Goal: Transaction & Acquisition: Download file/media

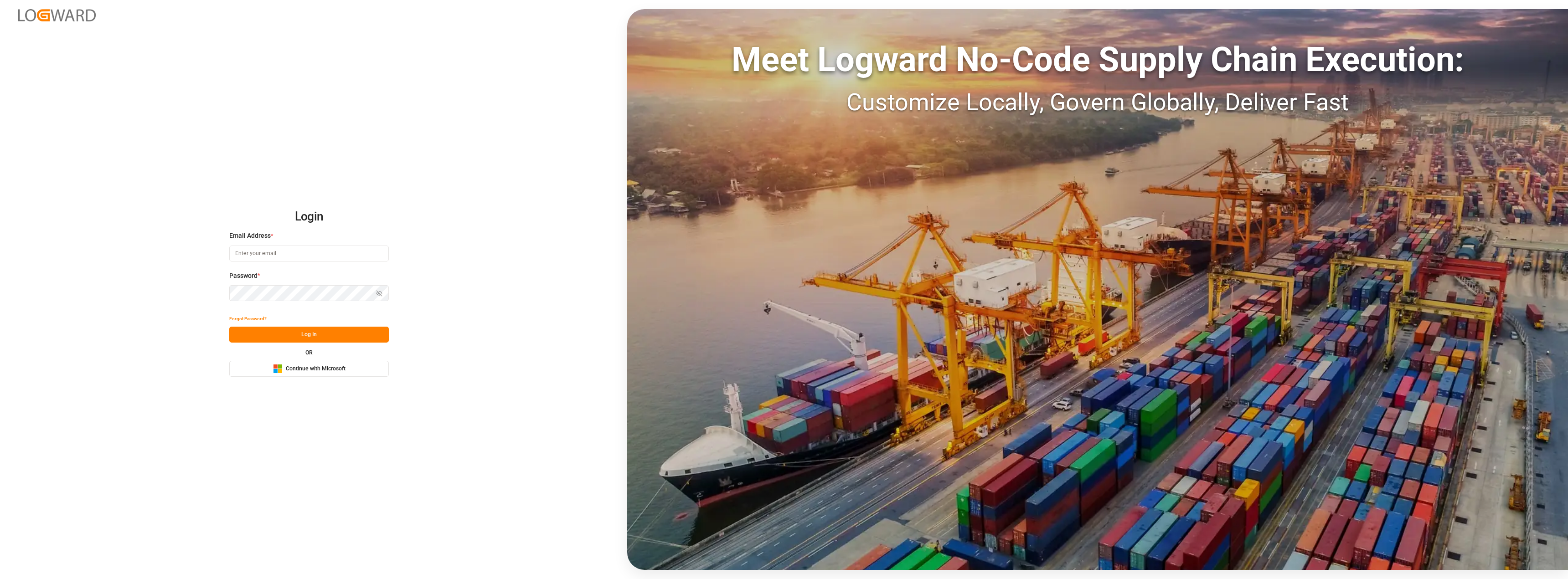
click at [333, 366] on span "Continue with Microsoft" at bounding box center [315, 369] width 59 height 9
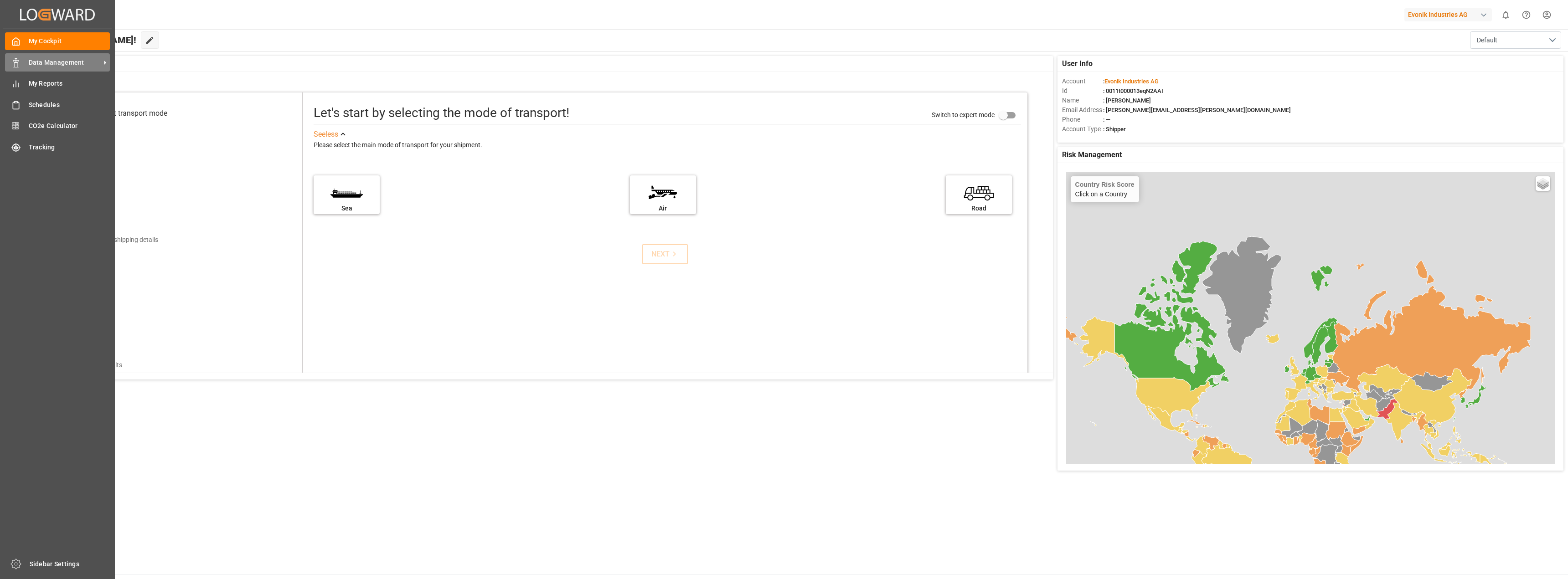
click at [69, 63] on span "Data Management" at bounding box center [65, 62] width 72 height 9
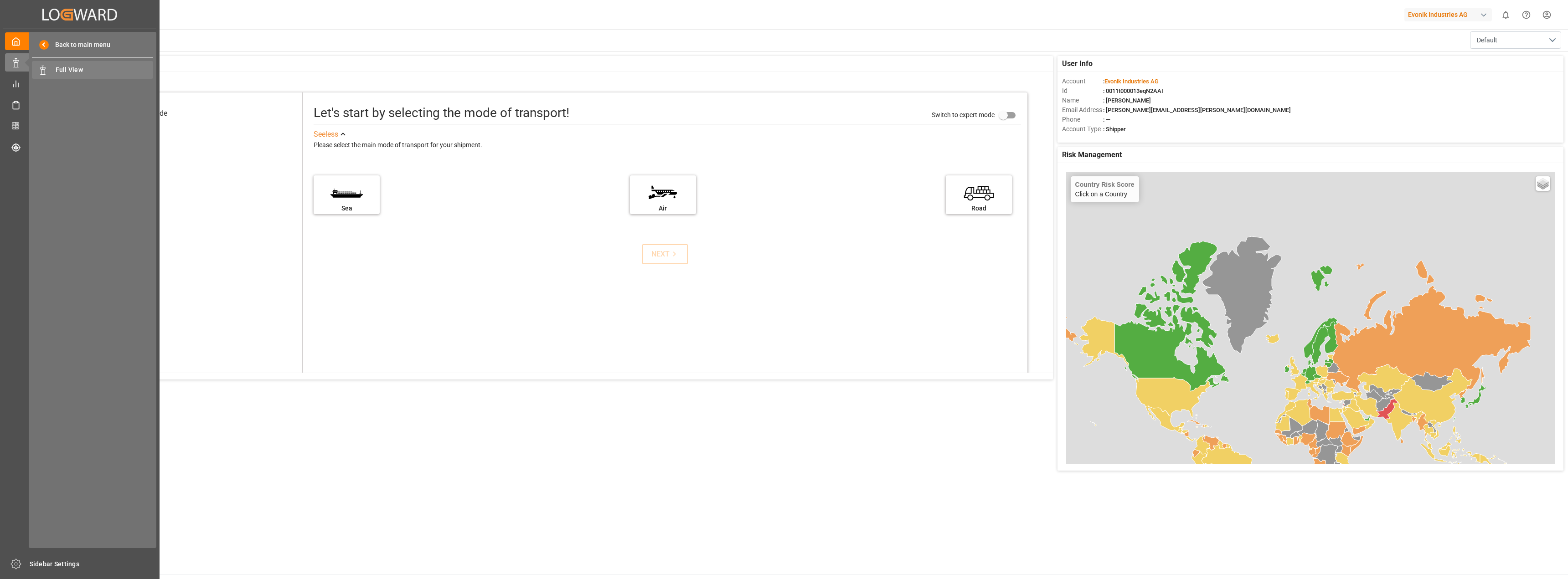
click at [101, 74] on span "Full View" at bounding box center [105, 69] width 98 height 9
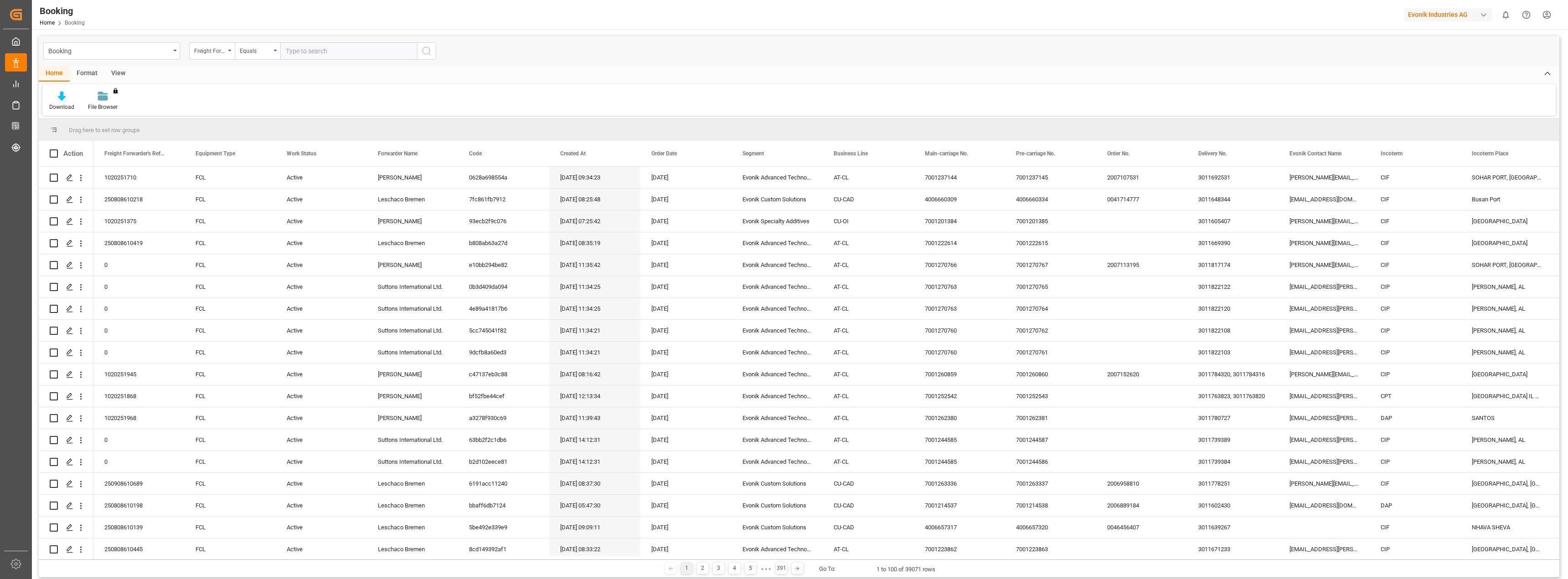
click at [65, 105] on div "Download" at bounding box center [62, 107] width 25 height 9
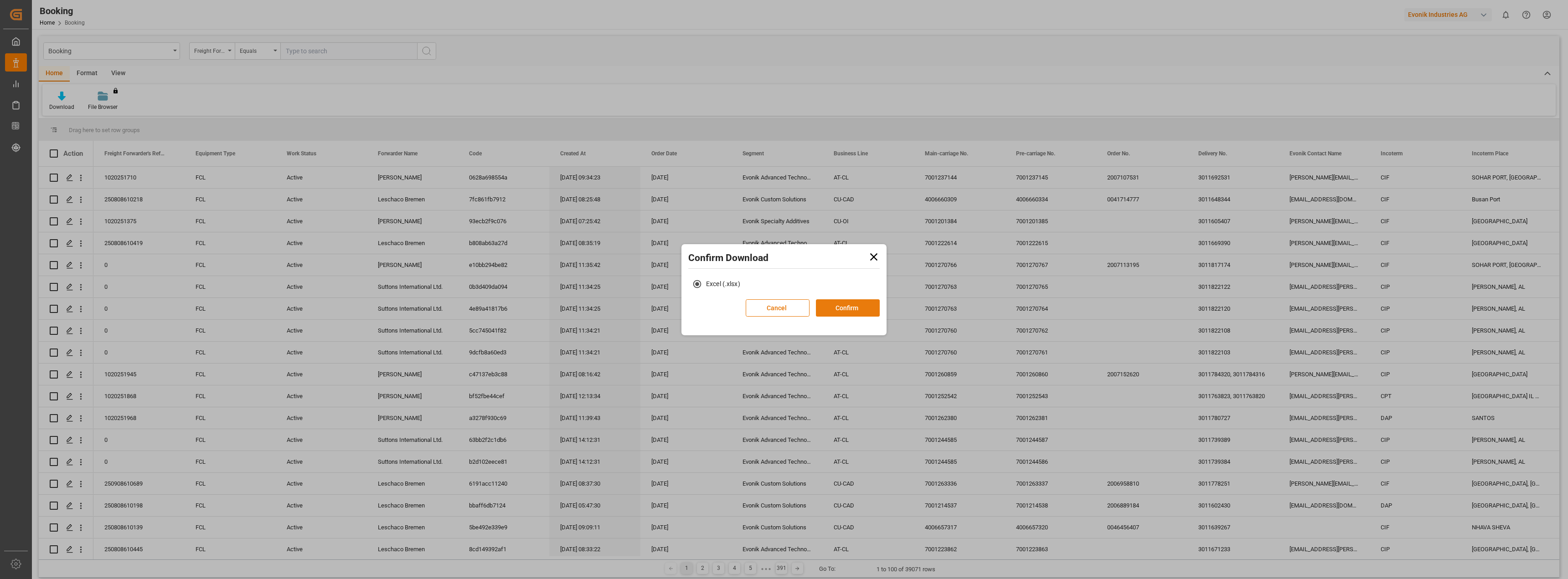
click at [833, 310] on button "Confirm" at bounding box center [848, 308] width 64 height 17
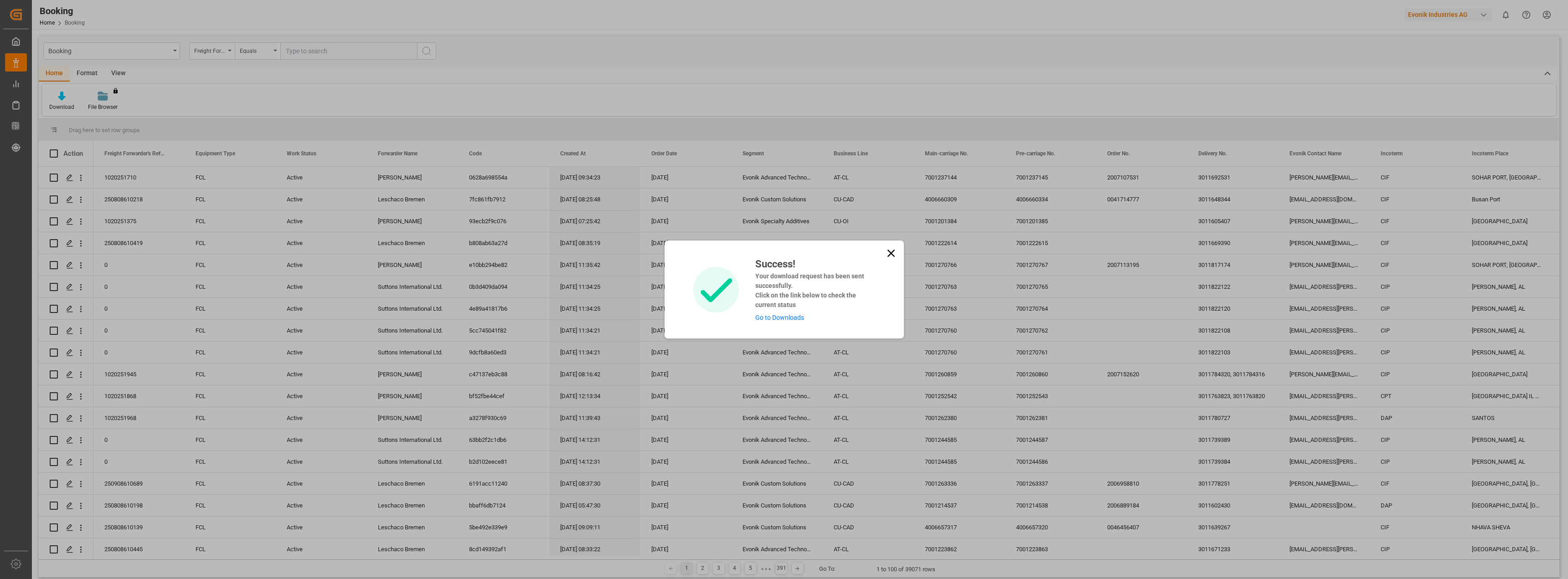
click at [791, 317] on link "Go to Downloads" at bounding box center [780, 317] width 48 height 7
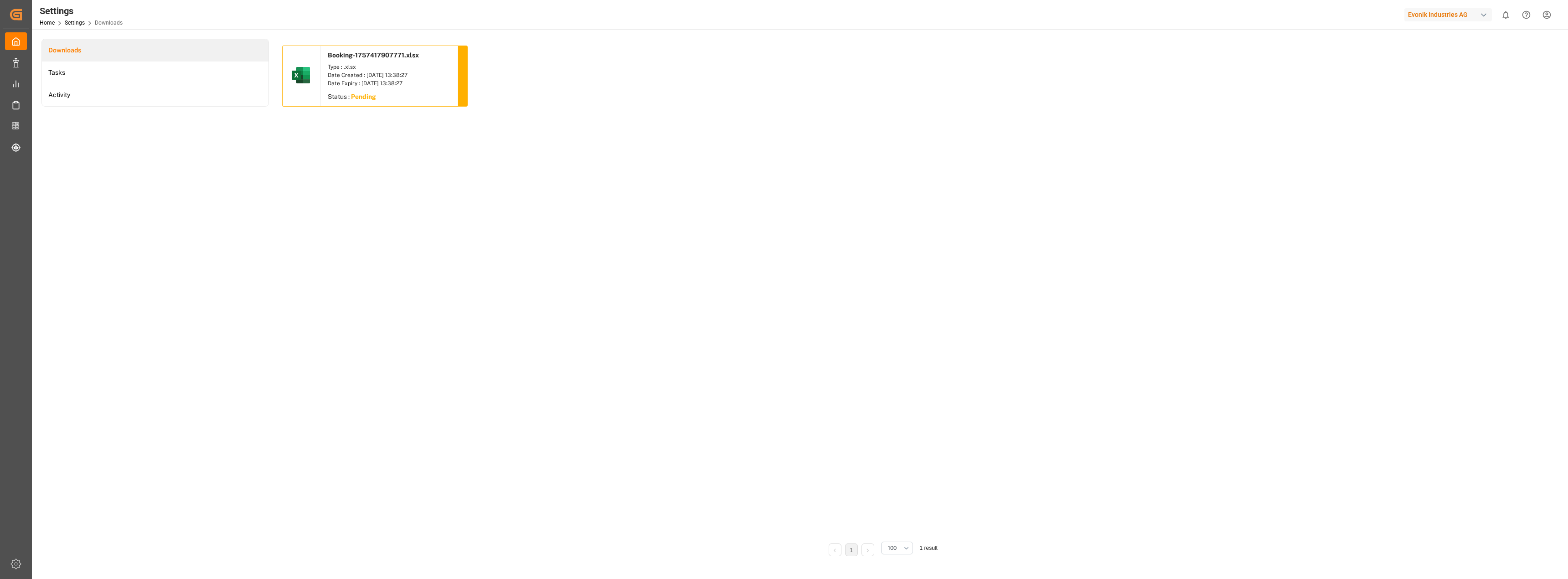
click at [94, 54] on li "Downloads" at bounding box center [155, 50] width 226 height 23
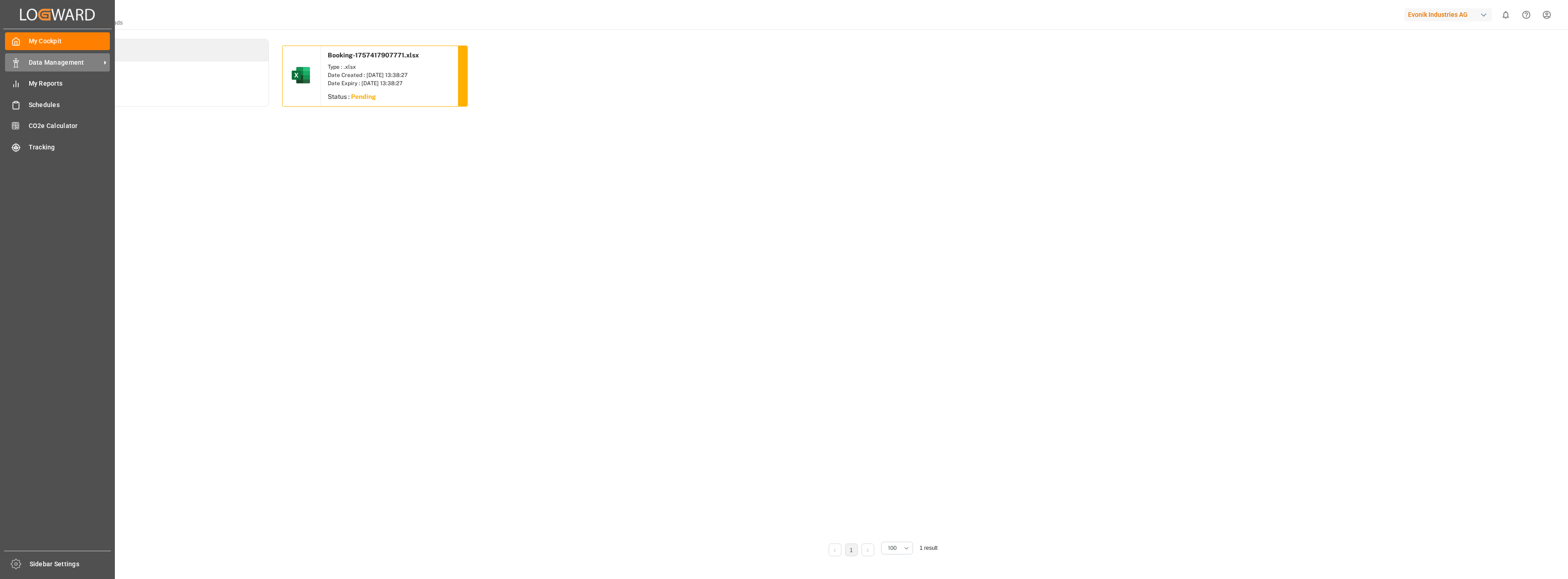
click at [76, 69] on div "Data Management Data Management" at bounding box center [57, 62] width 105 height 18
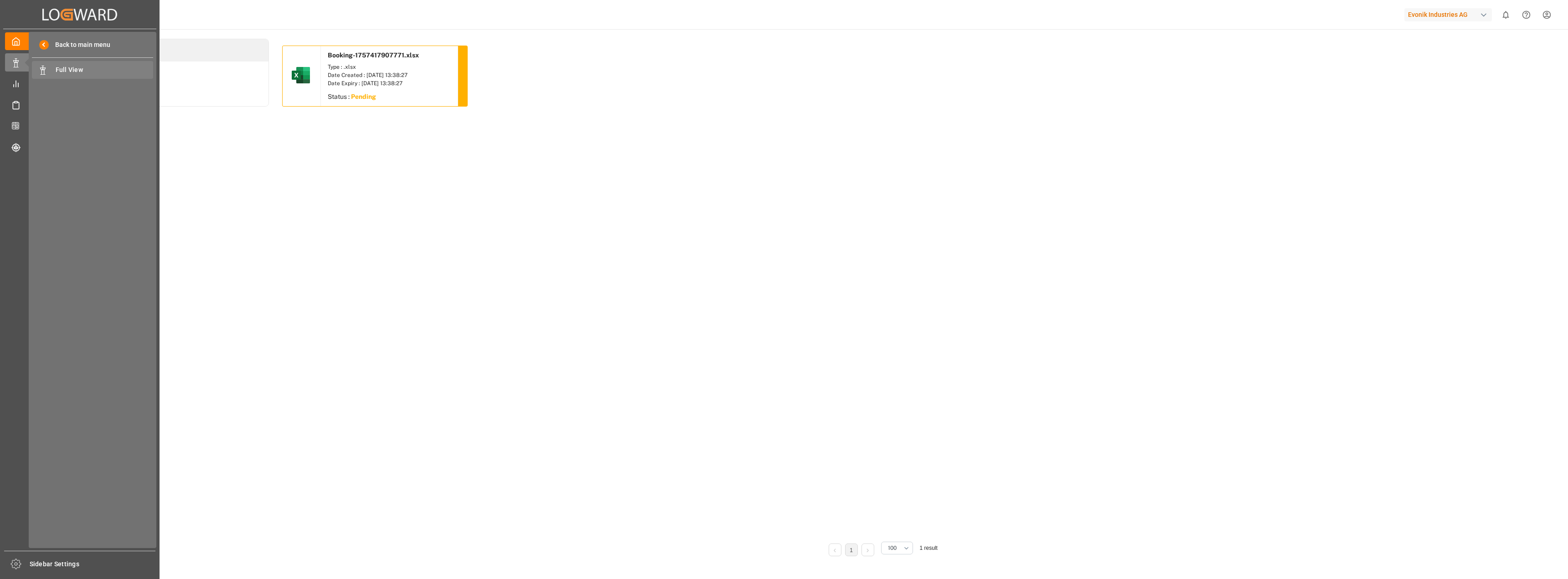
click at [121, 72] on span "Full View" at bounding box center [105, 69] width 98 height 9
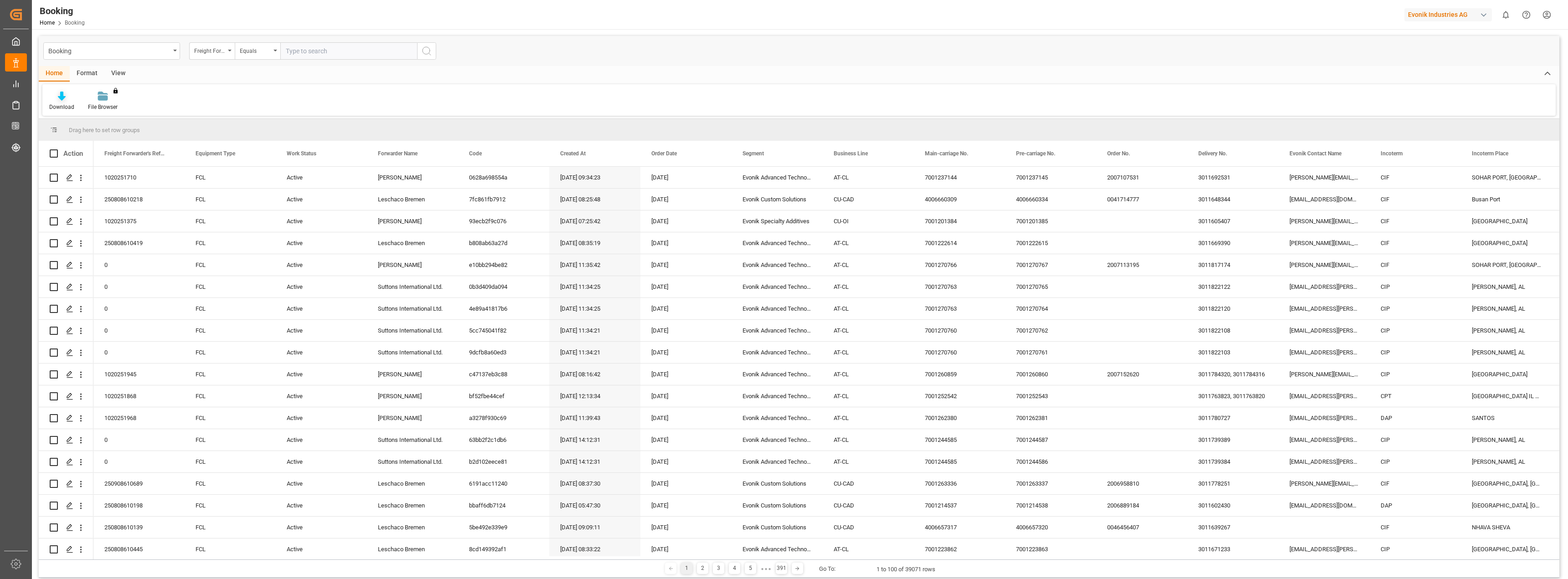
click at [66, 102] on div "Download" at bounding box center [62, 101] width 39 height 20
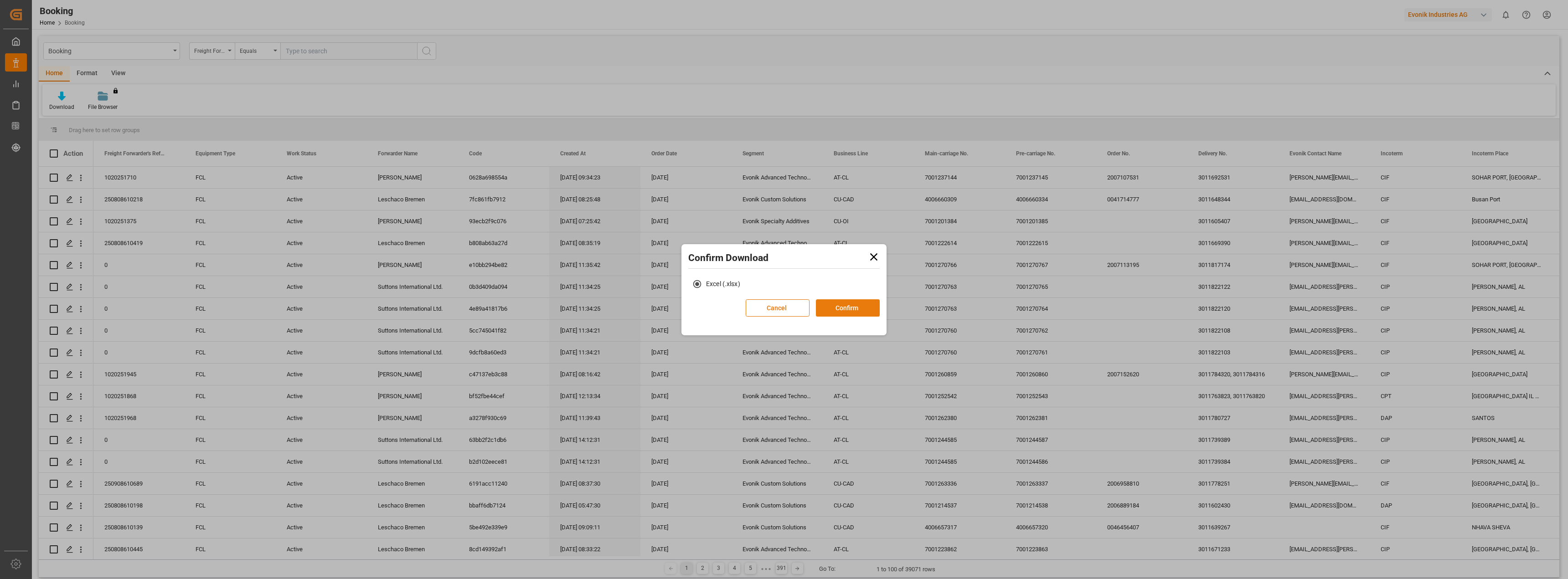
click at [844, 300] on button "Confirm" at bounding box center [848, 308] width 64 height 17
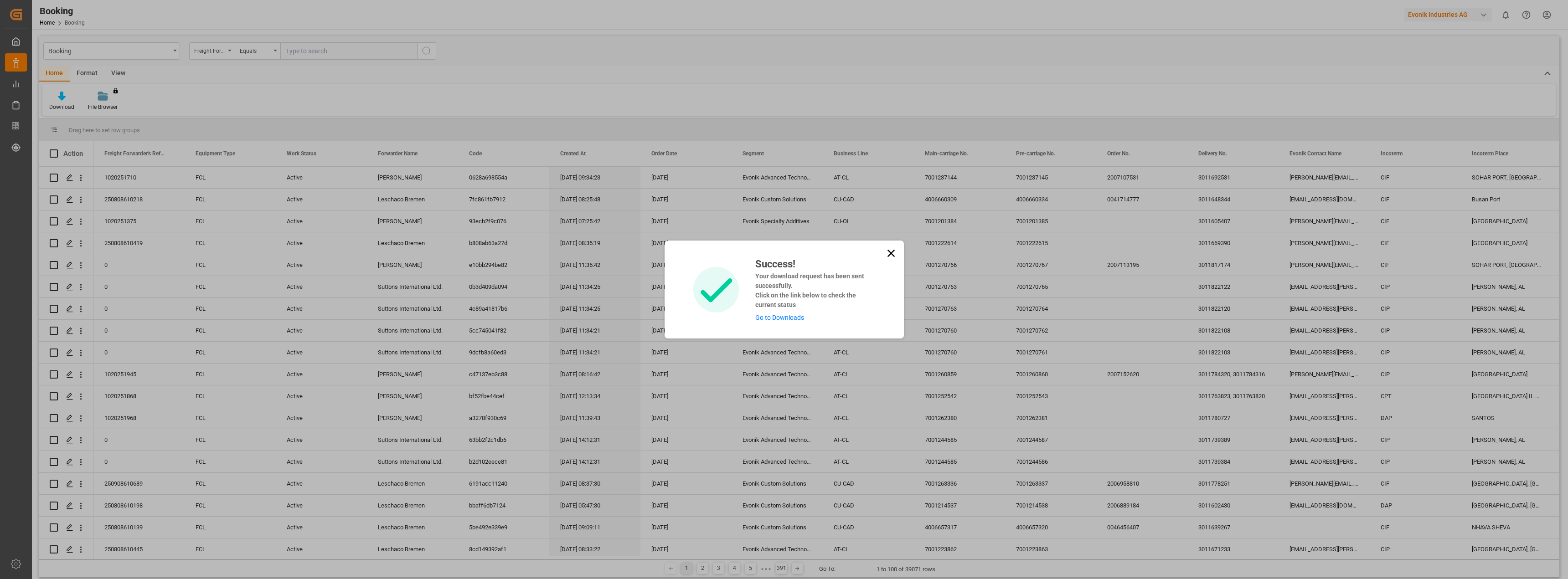
click at [792, 314] on link "Go to Downloads" at bounding box center [780, 317] width 48 height 7
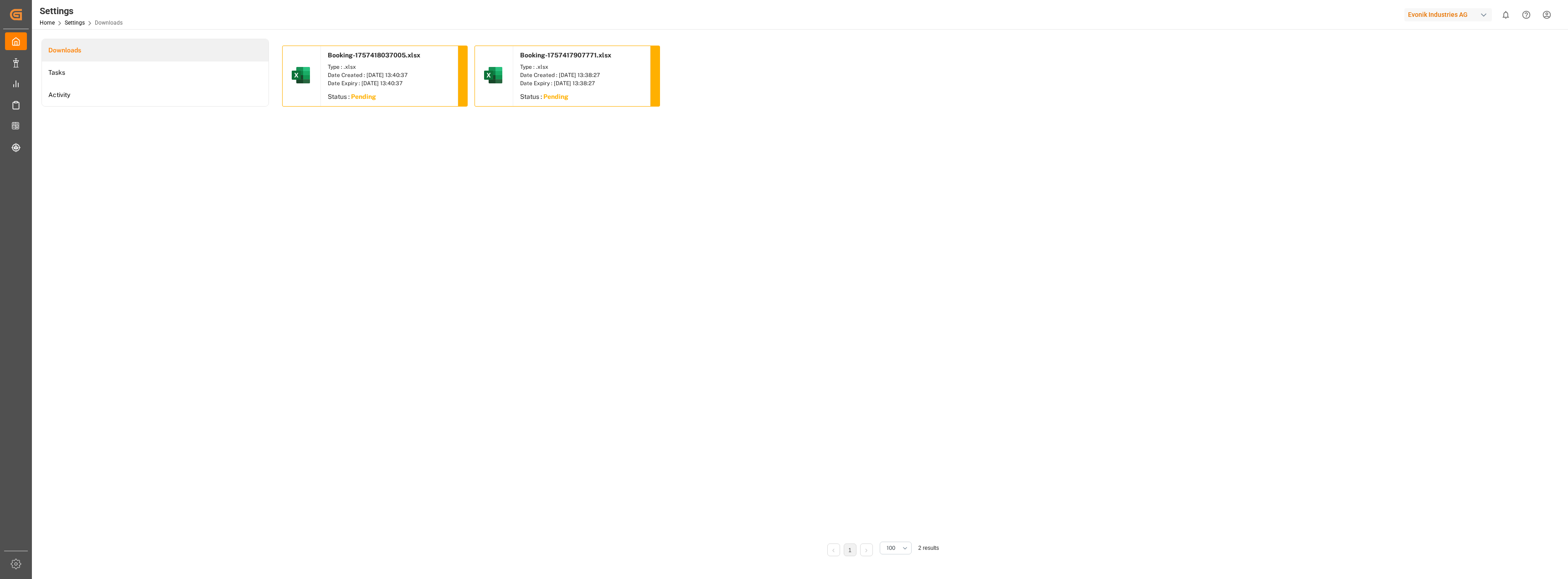
click at [94, 52] on li "Downloads" at bounding box center [155, 50] width 226 height 23
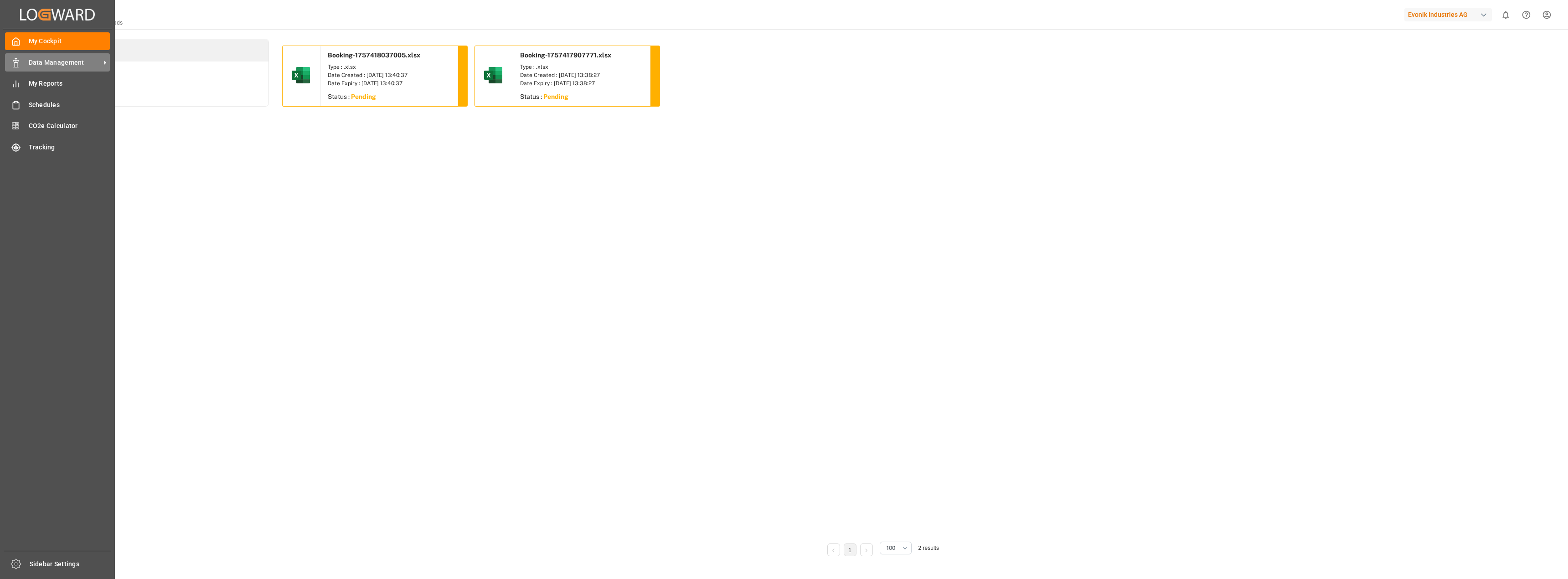
click at [72, 66] on span "Data Management" at bounding box center [65, 62] width 72 height 9
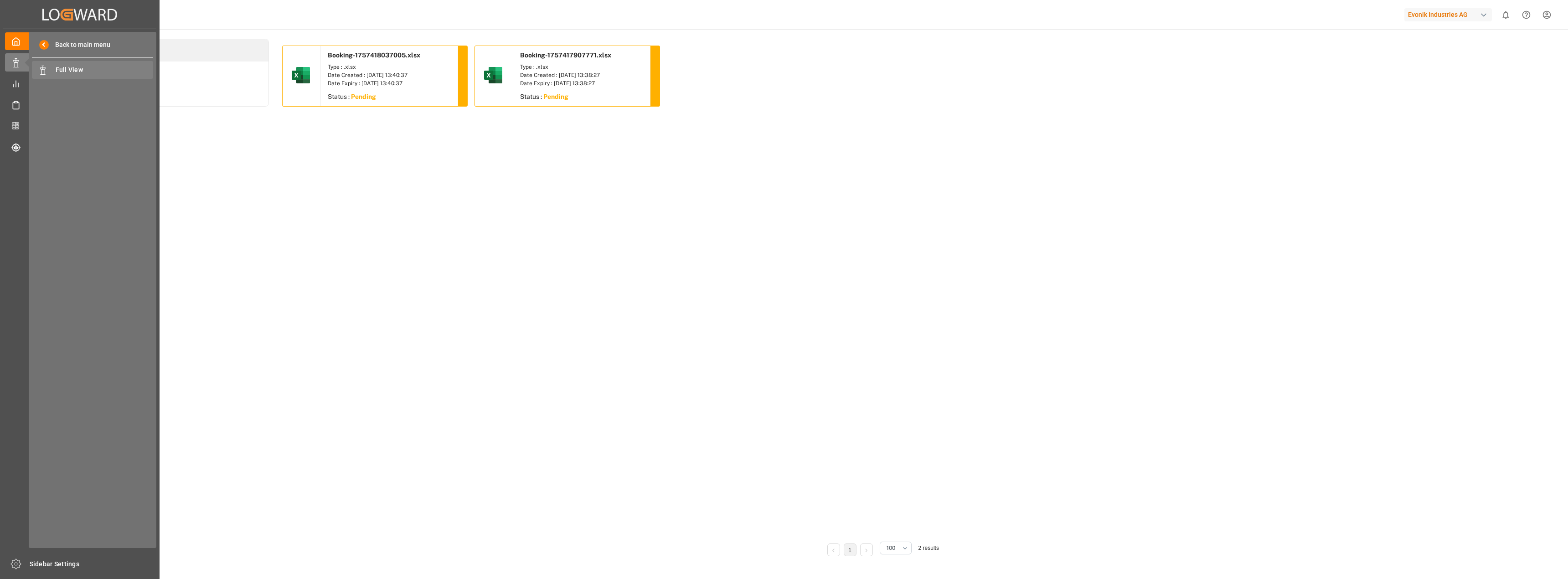
click at [115, 69] on span "Full View" at bounding box center [105, 69] width 98 height 9
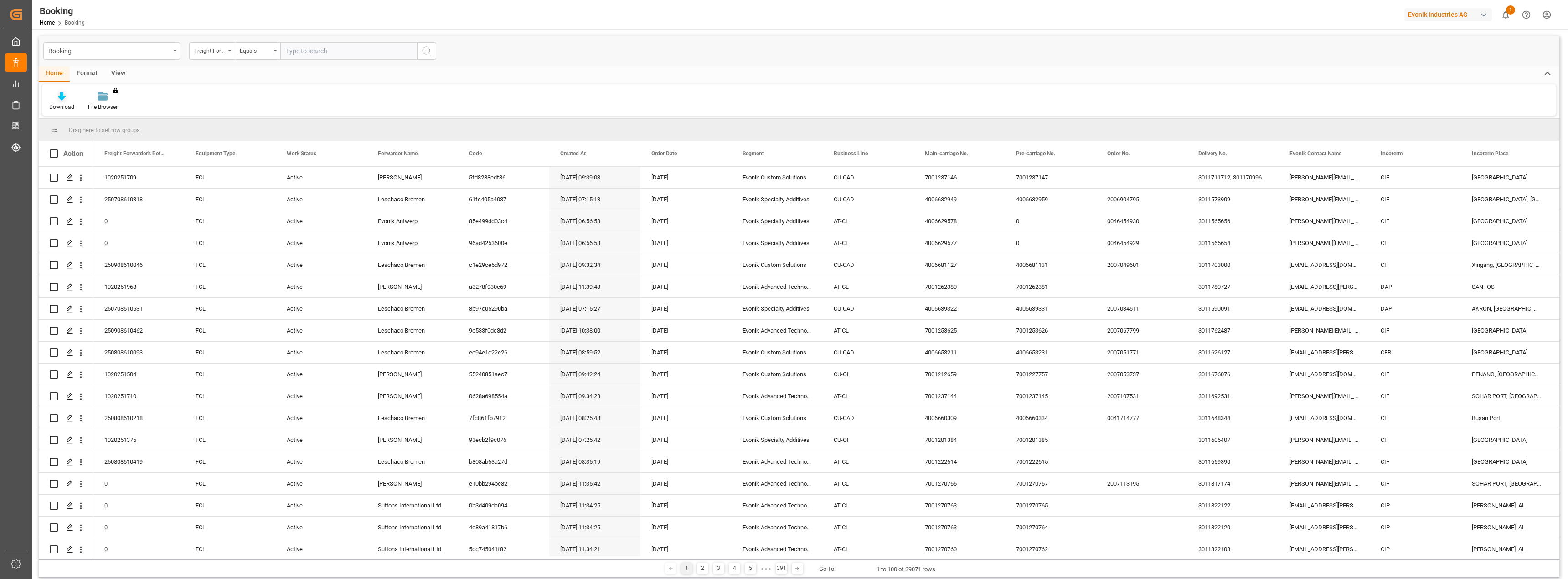
click at [61, 104] on div "Download" at bounding box center [62, 107] width 25 height 9
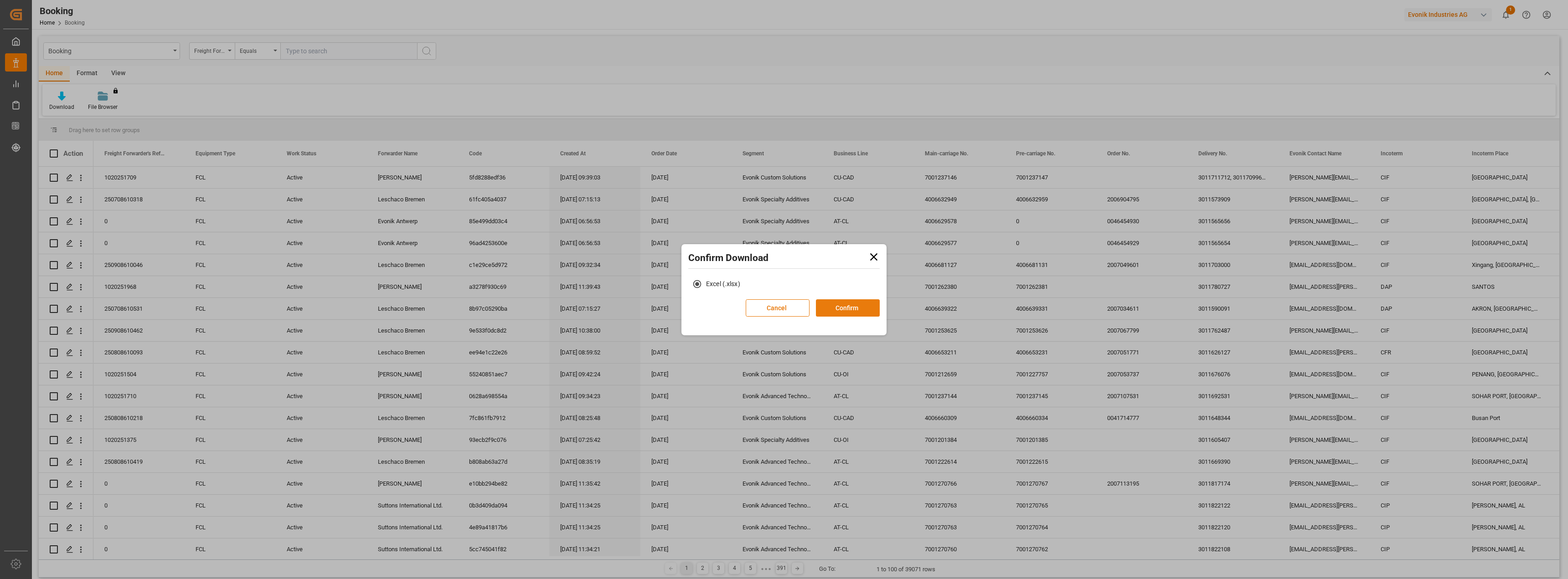
click at [848, 307] on button "Confirm" at bounding box center [848, 308] width 64 height 17
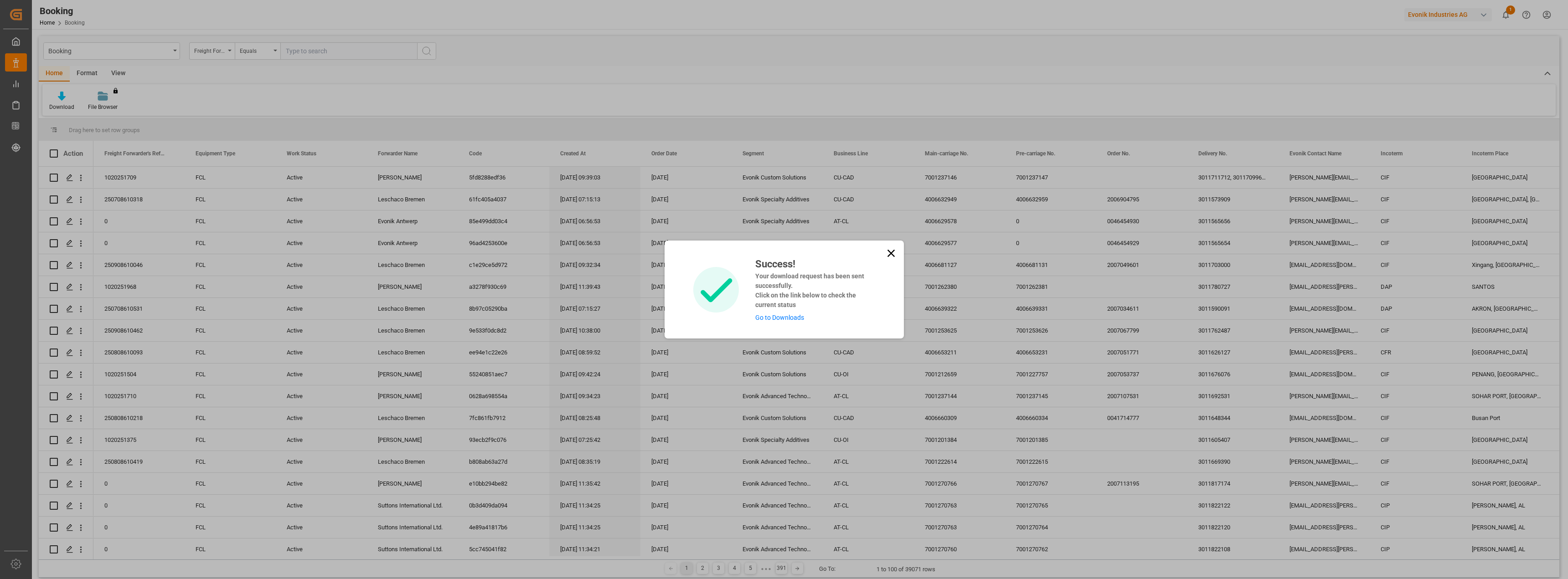
click at [777, 316] on link "Go to Downloads" at bounding box center [780, 317] width 48 height 7
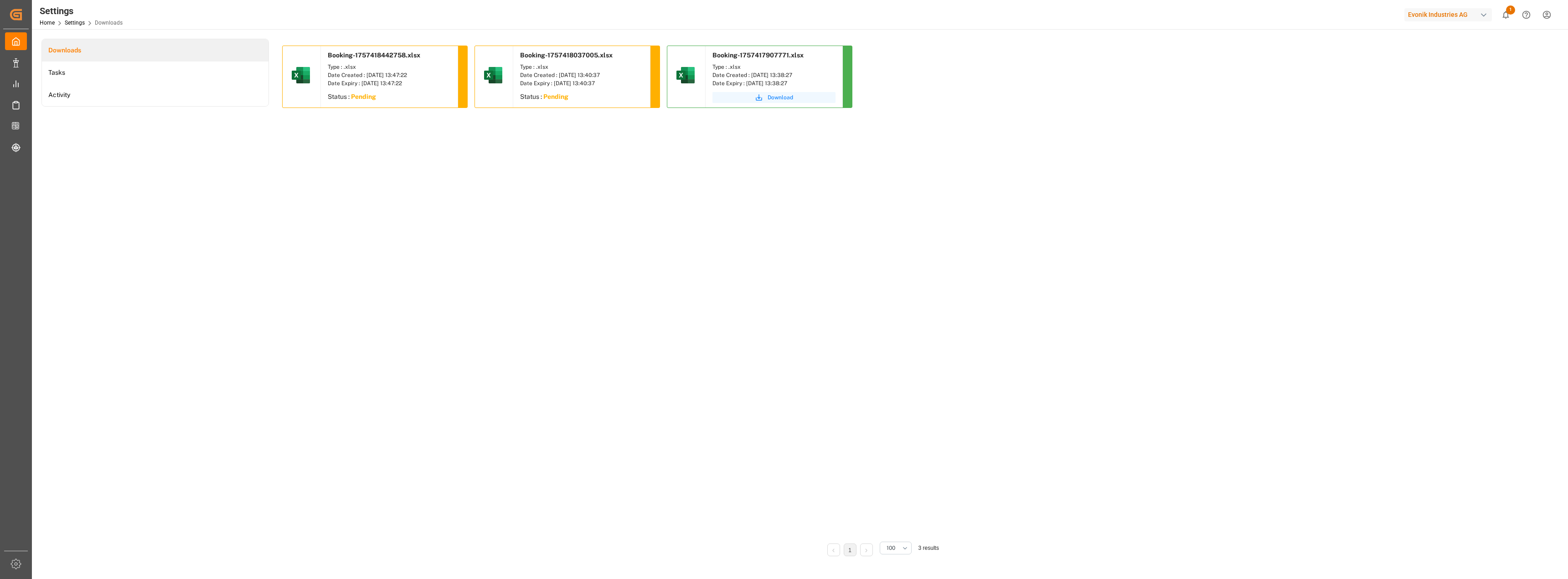
click at [783, 99] on span "Download" at bounding box center [780, 98] width 26 height 9
